Goal: Check status

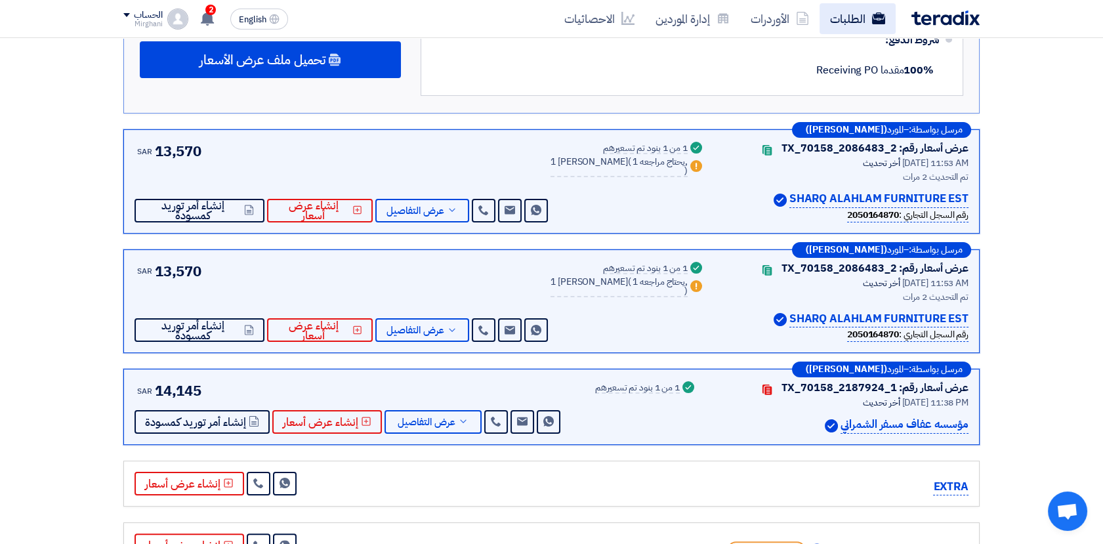
click at [834, 13] on link "الطلبات" at bounding box center [858, 18] width 76 height 31
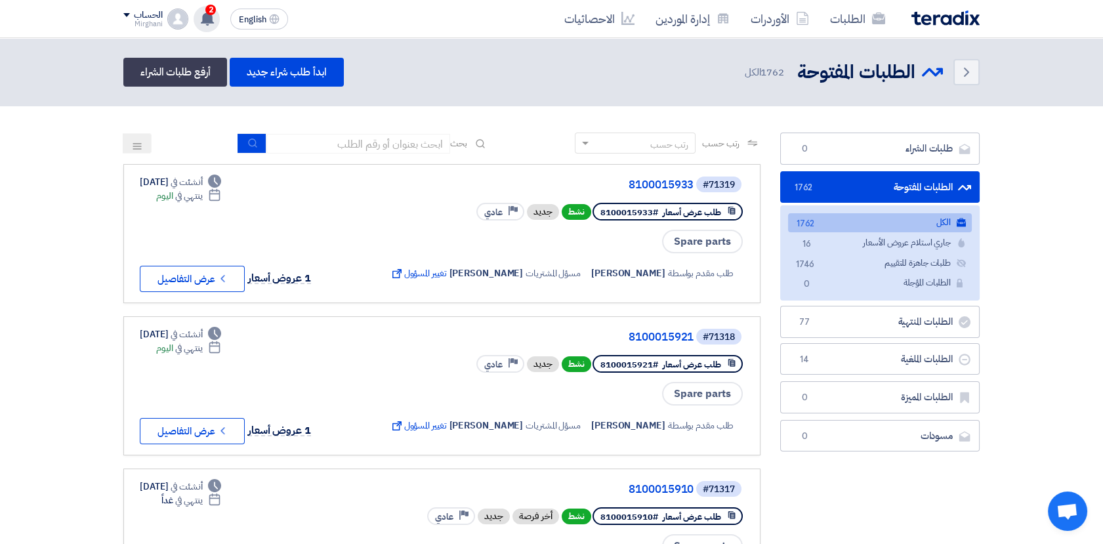
click at [203, 20] on use at bounding box center [207, 18] width 13 height 14
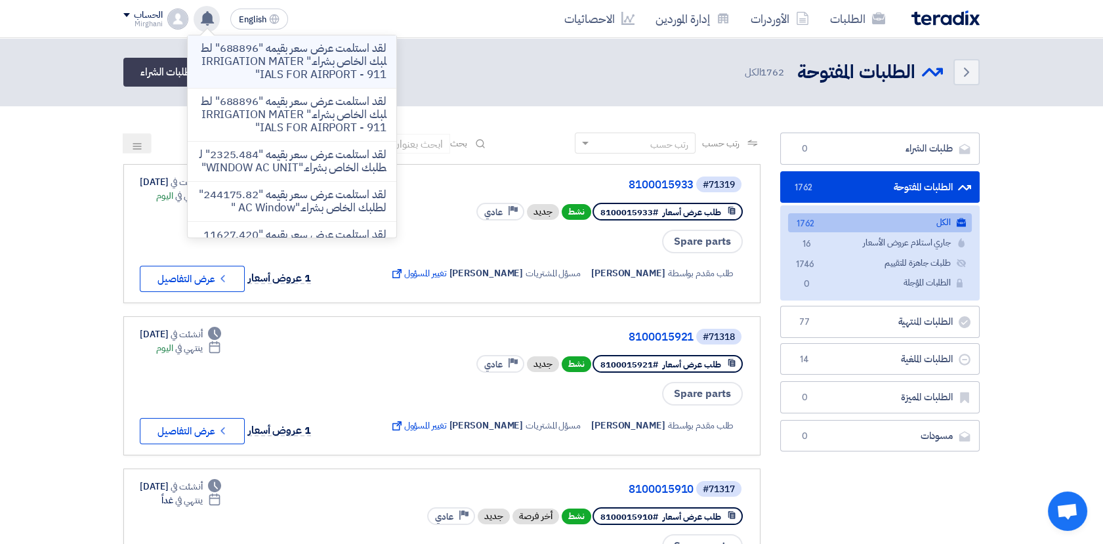
click at [318, 70] on p "لقد استلمت عرض سعر بقيمه "688896" لطلبك الخاص بشراء." IRRIGATION MATERIALS FOR …" at bounding box center [292, 61] width 188 height 39
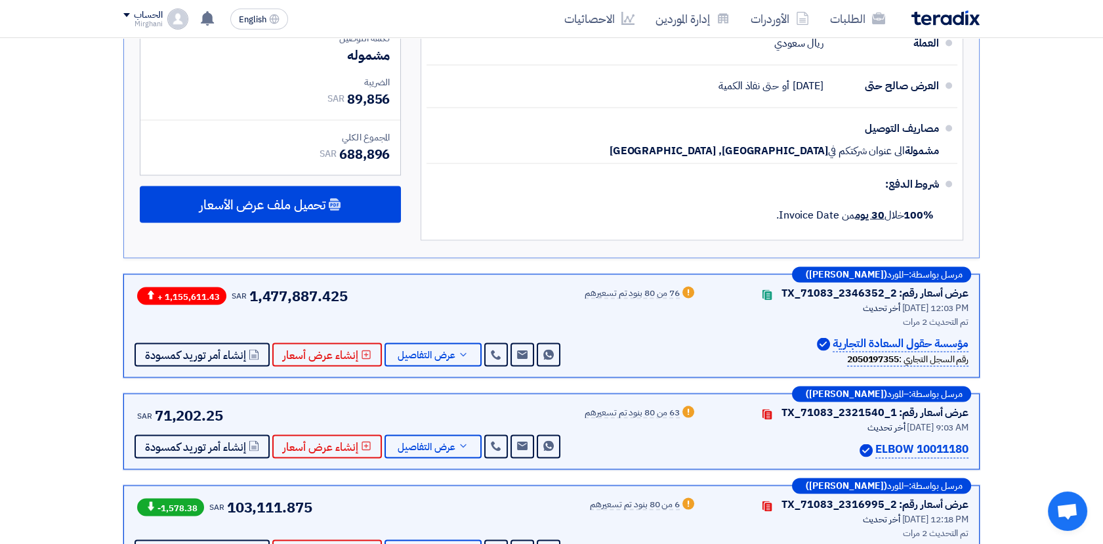
scroll to position [4471, 0]
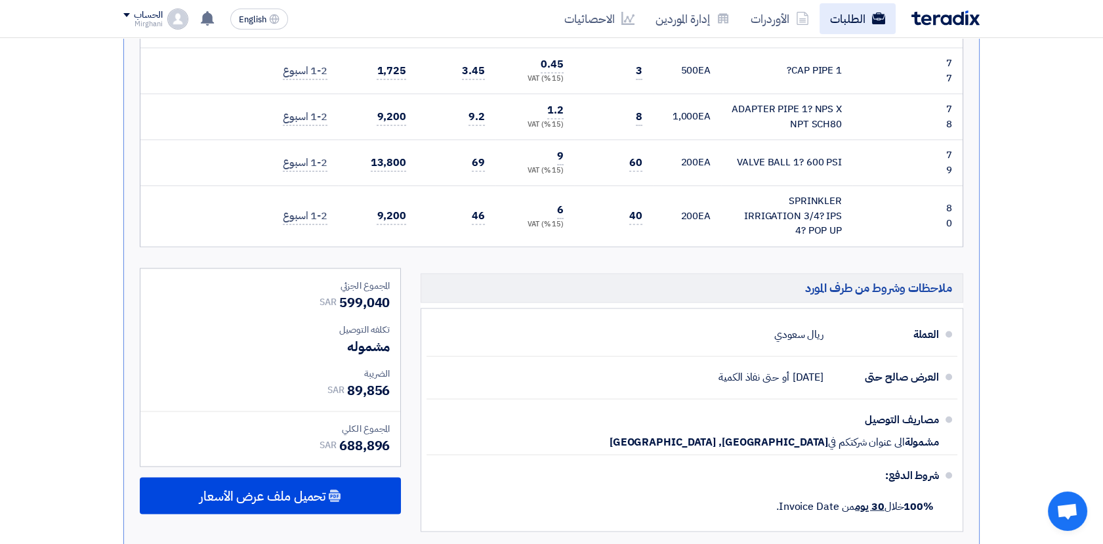
click at [839, 23] on link "الطلبات" at bounding box center [858, 18] width 76 height 31
